Goal: Check status: Check status

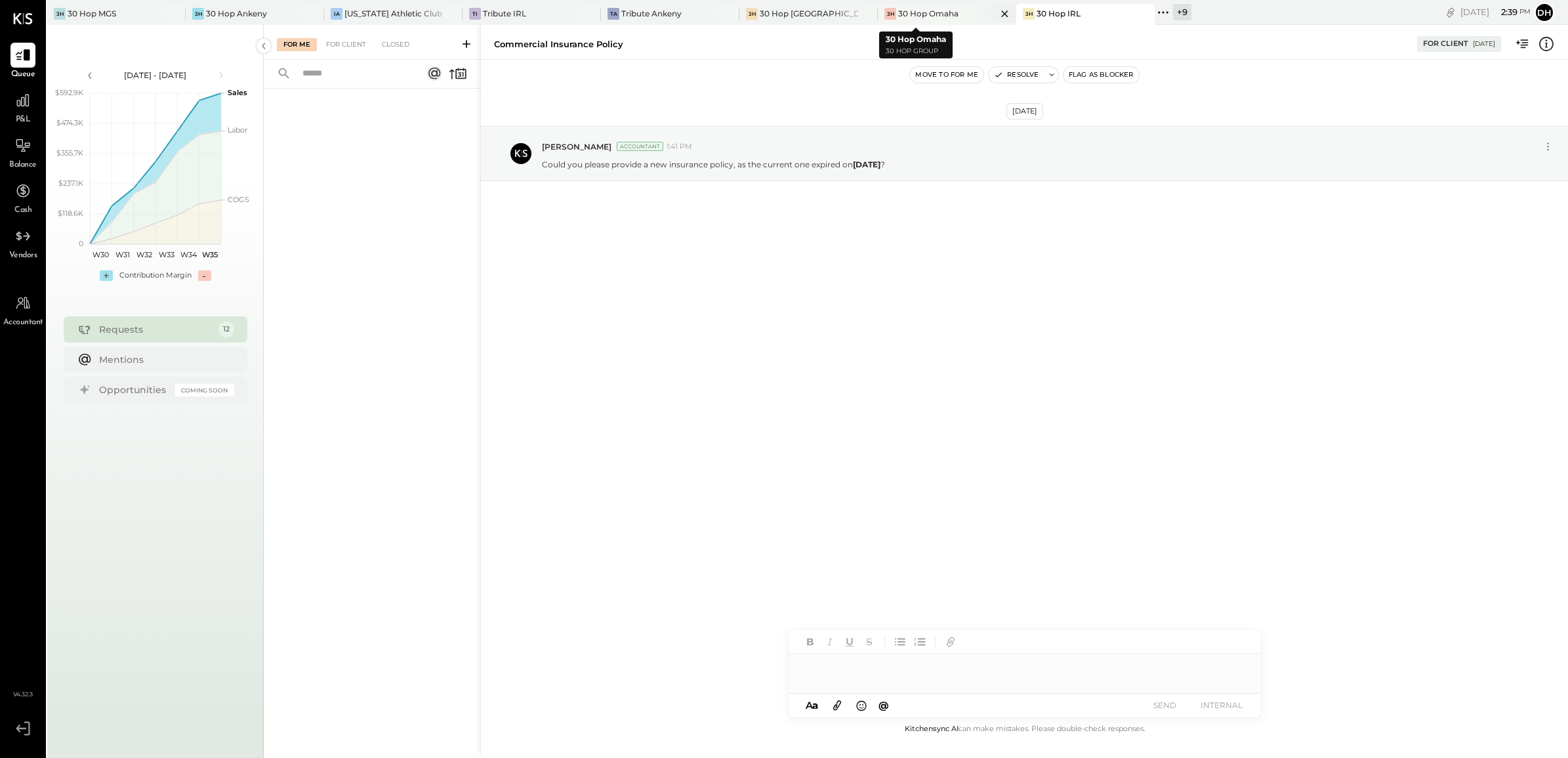
click at [923, 14] on div "30 Hop Omaha" at bounding box center [928, 13] width 60 height 11
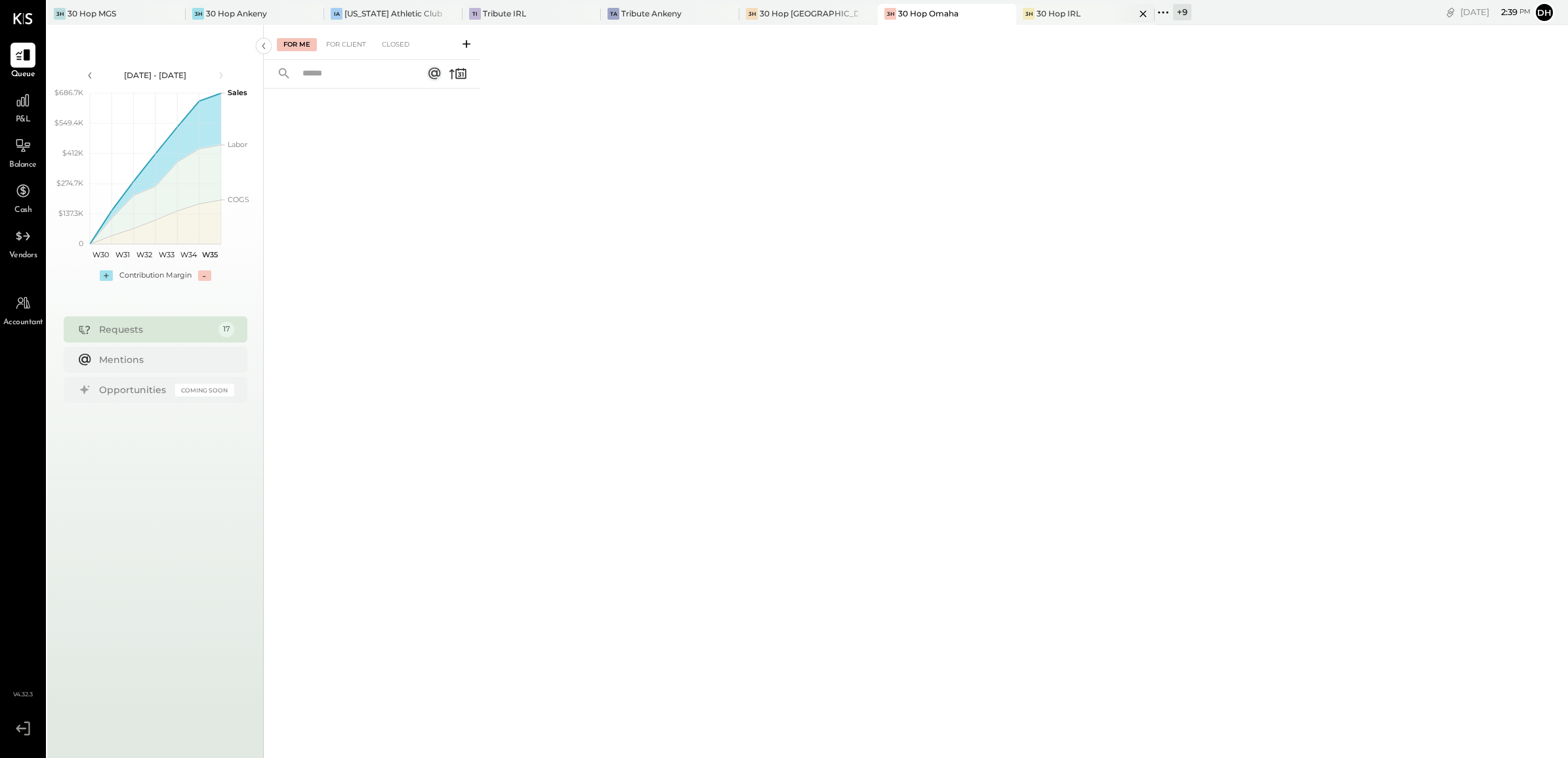
click at [1037, 12] on div "30 Hop IRL" at bounding box center [1058, 13] width 44 height 11
click at [347, 50] on div "For Client" at bounding box center [346, 45] width 53 height 13
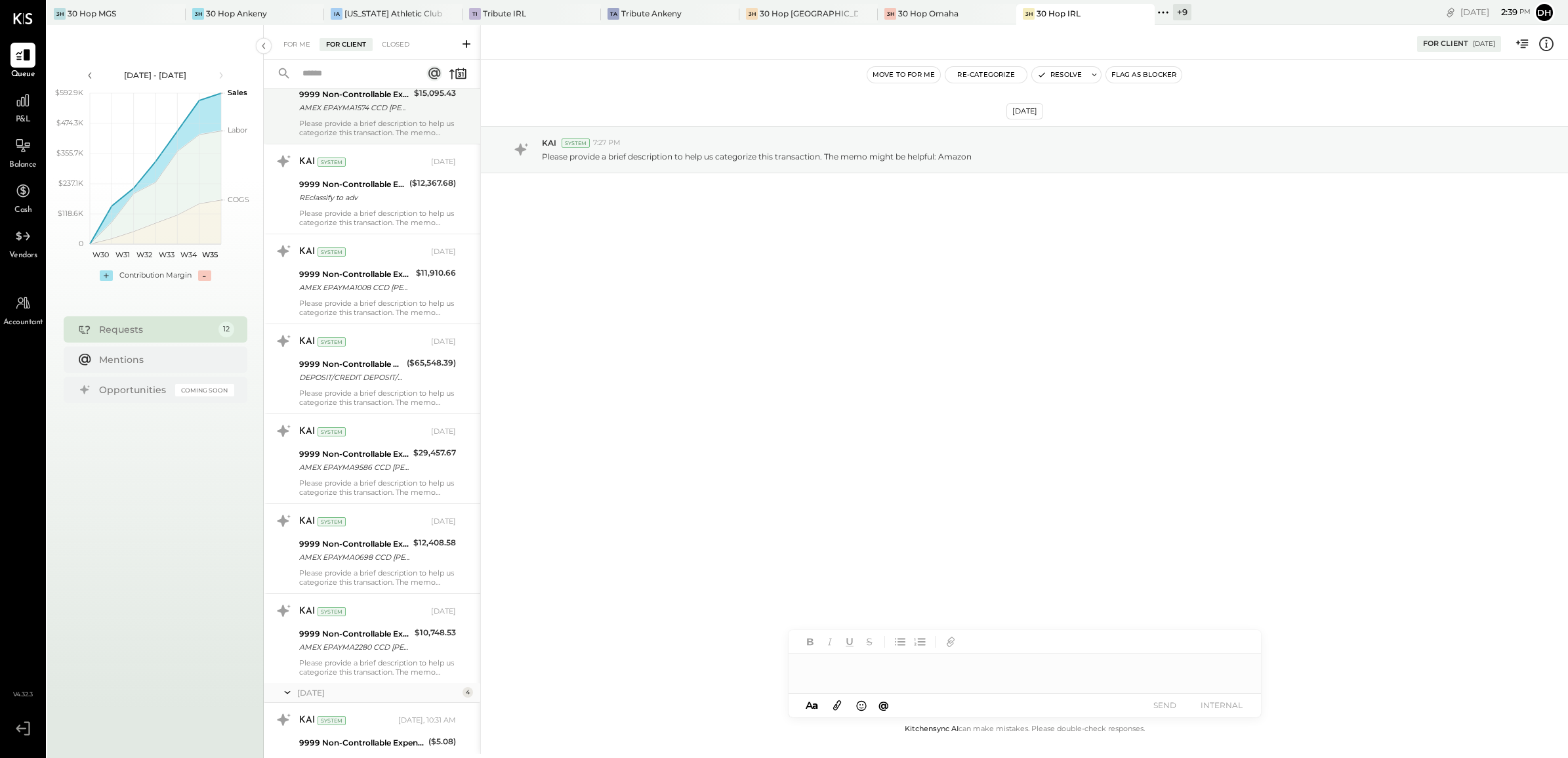
scroll to position [164, 0]
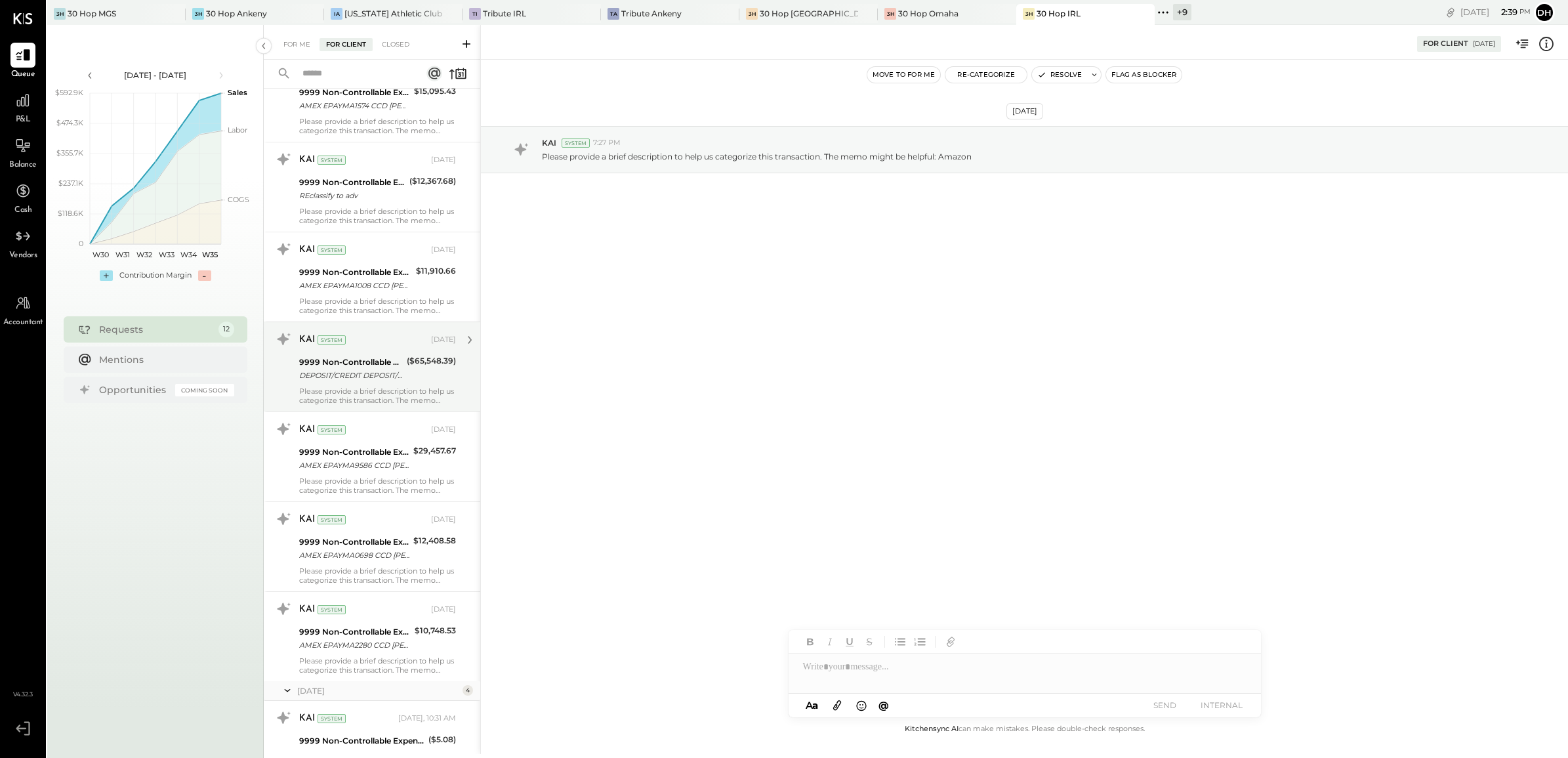
click at [362, 349] on div "KAI System [DATE]" at bounding box center [376, 340] width 156 height 18
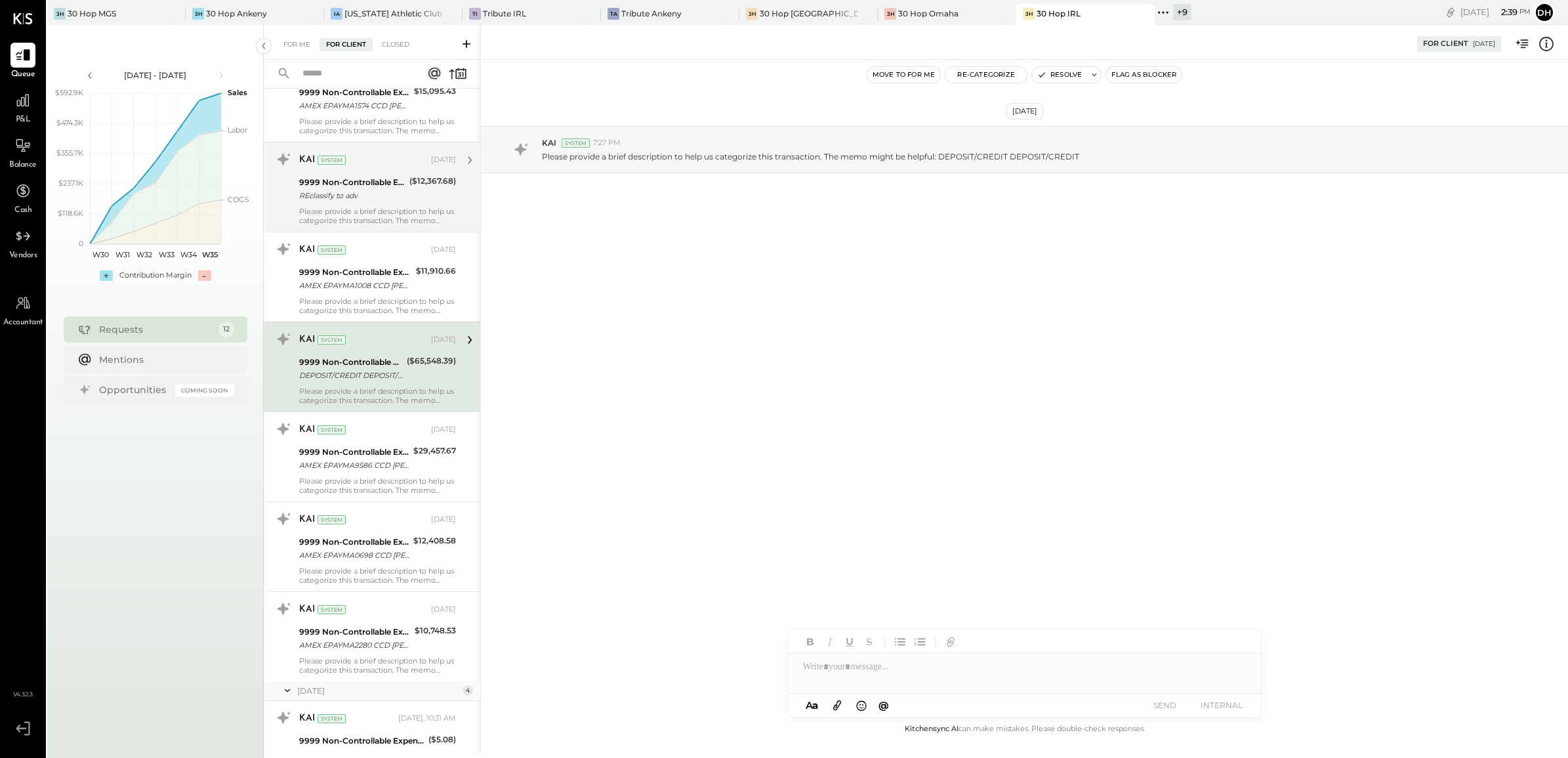
click at [344, 207] on div "Please provide a brief description to help us categorize this transaction. The …" at bounding box center [376, 216] width 156 height 18
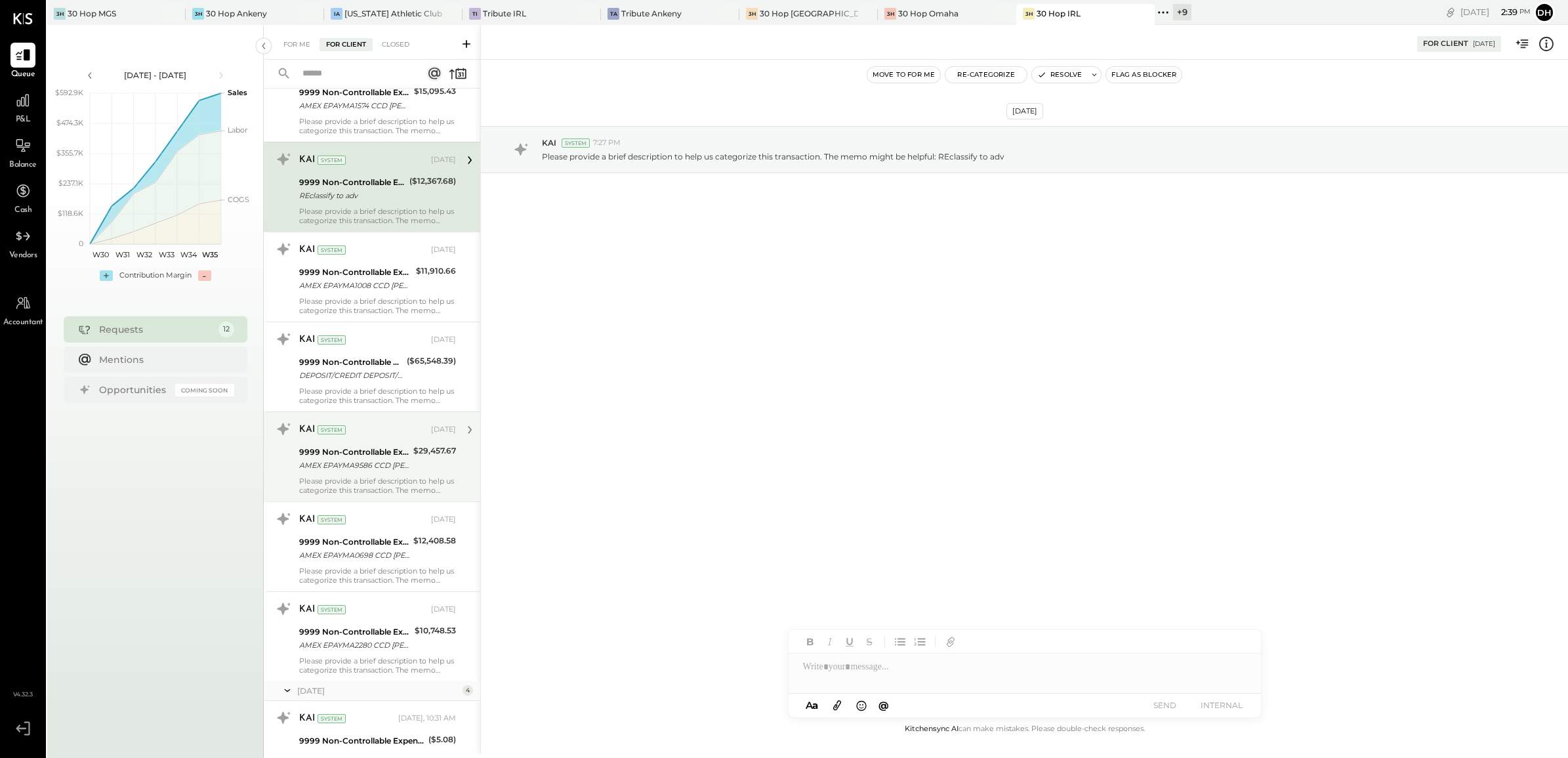
click at [376, 472] on div "AMEX EPAYMA9586 CCD [PERSON_NAME] ACH PMT AMEX EPAYMA9586 CCD [PERSON_NAME] ACH…" at bounding box center [353, 465] width 110 height 13
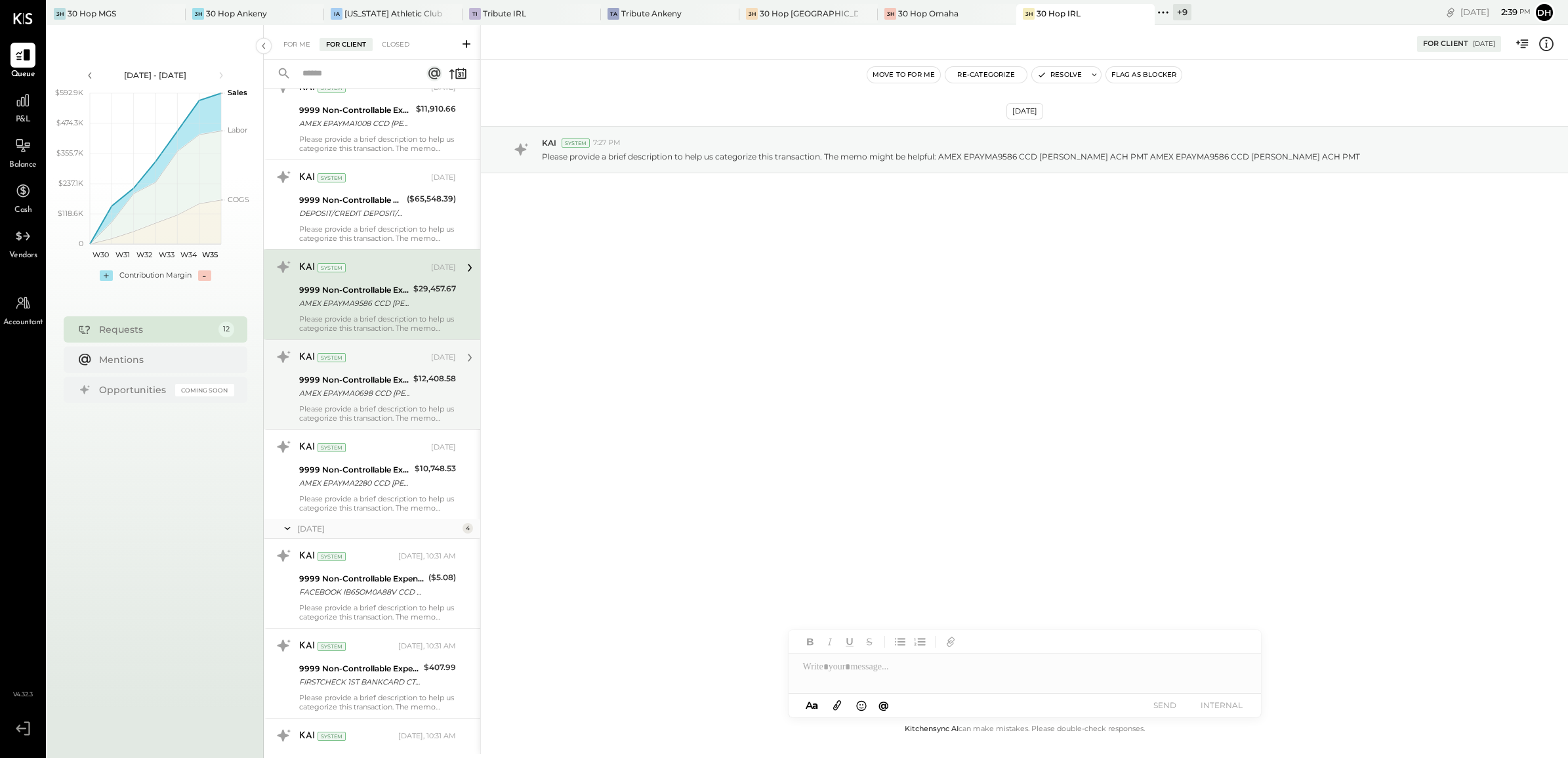
scroll to position [328, 0]
click at [342, 399] on div "9999 Non-Controllable Expenses:Other Income and Expenses:To Be Classified P&L A…" at bounding box center [353, 384] width 110 height 29
